Goal: Navigation & Orientation: Find specific page/section

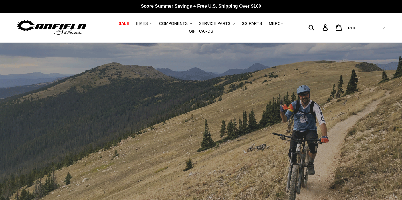
click at [136, 26] on span "BIKES" at bounding box center [142, 23] width 12 height 5
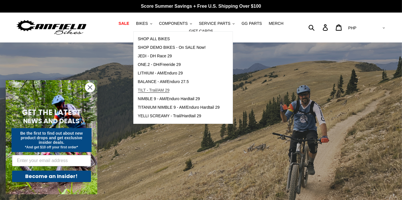
click at [156, 92] on span "TILT - Trail/AM 29" at bounding box center [154, 90] width 32 height 5
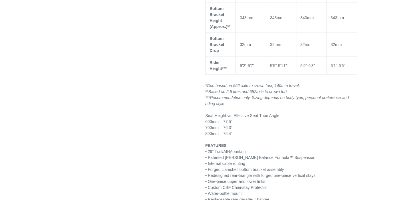
select select "highest-rating"
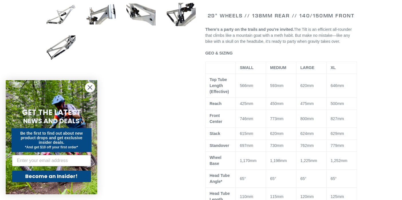
scroll to position [286, 0]
